Goal: Check status: Check status

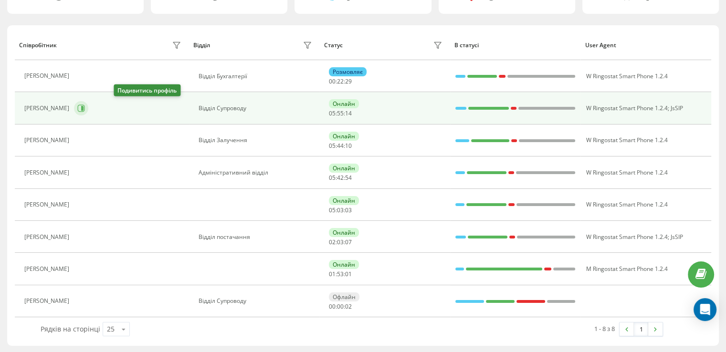
click at [88, 107] on button at bounding box center [81, 108] width 14 height 14
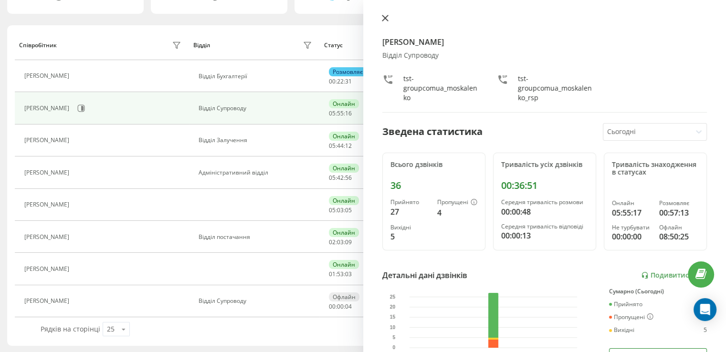
click at [381, 18] on button at bounding box center [385, 18] width 12 height 9
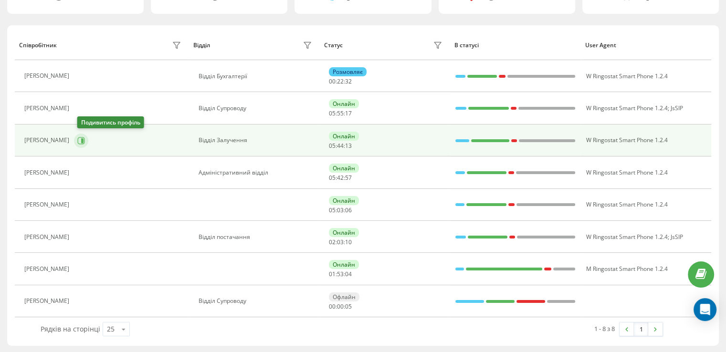
click at [88, 137] on button at bounding box center [81, 141] width 14 height 14
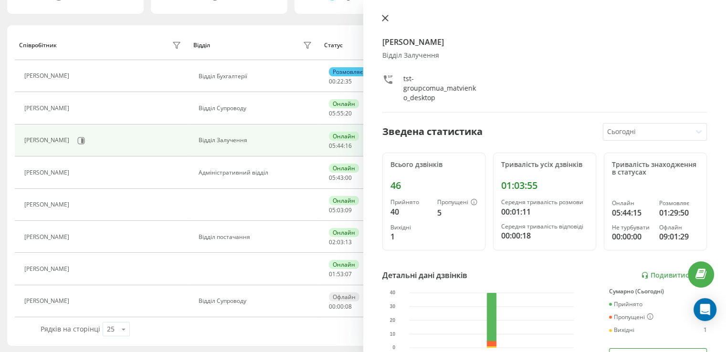
click at [388, 16] on icon at bounding box center [385, 18] width 7 height 7
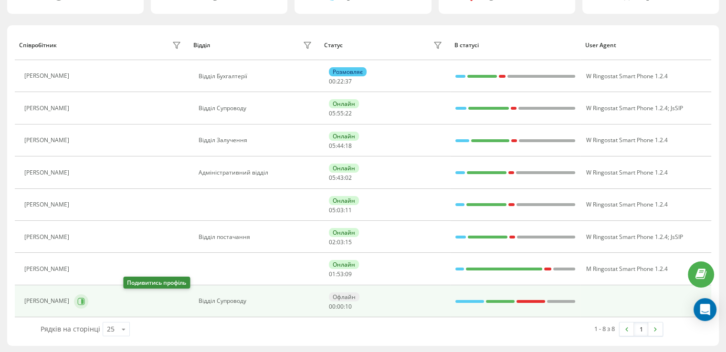
click at [88, 295] on button at bounding box center [81, 302] width 14 height 14
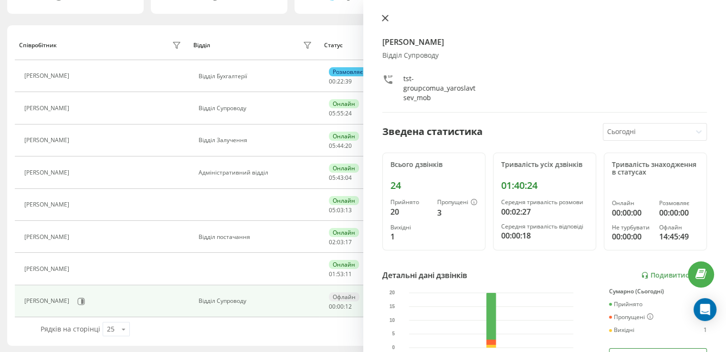
click at [386, 18] on icon at bounding box center [385, 18] width 7 height 7
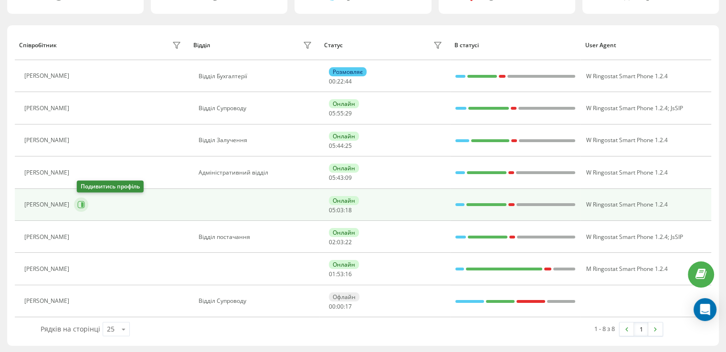
click at [85, 206] on icon at bounding box center [81, 205] width 8 height 8
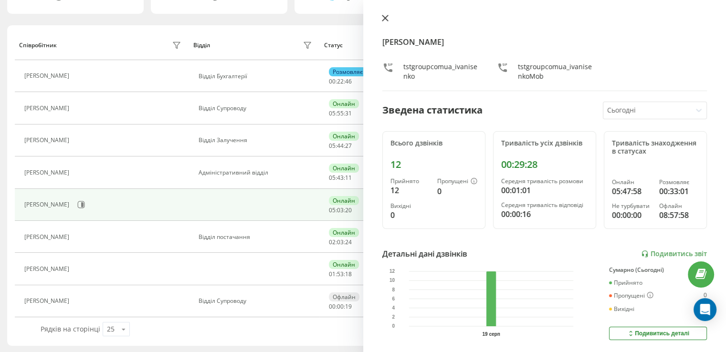
click at [390, 22] on button at bounding box center [385, 18] width 12 height 9
